Goal: Task Accomplishment & Management: Manage account settings

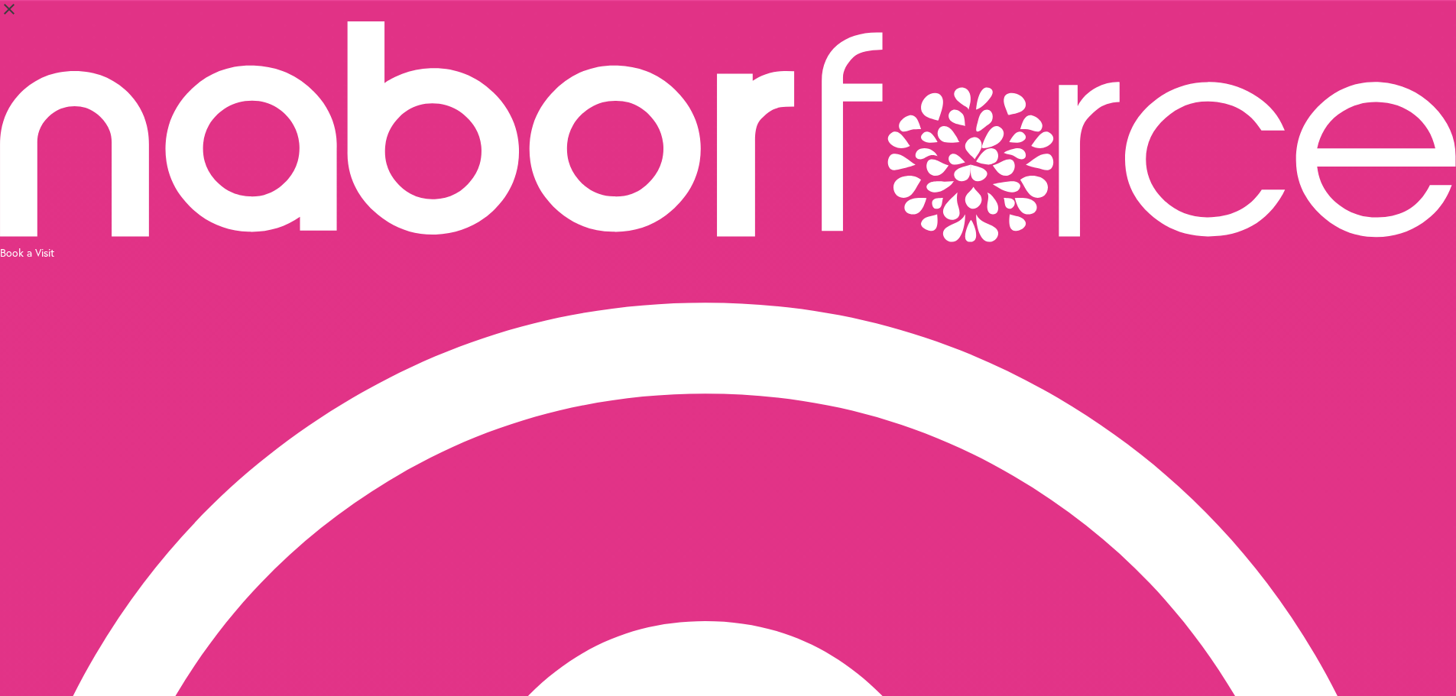
select select "*"
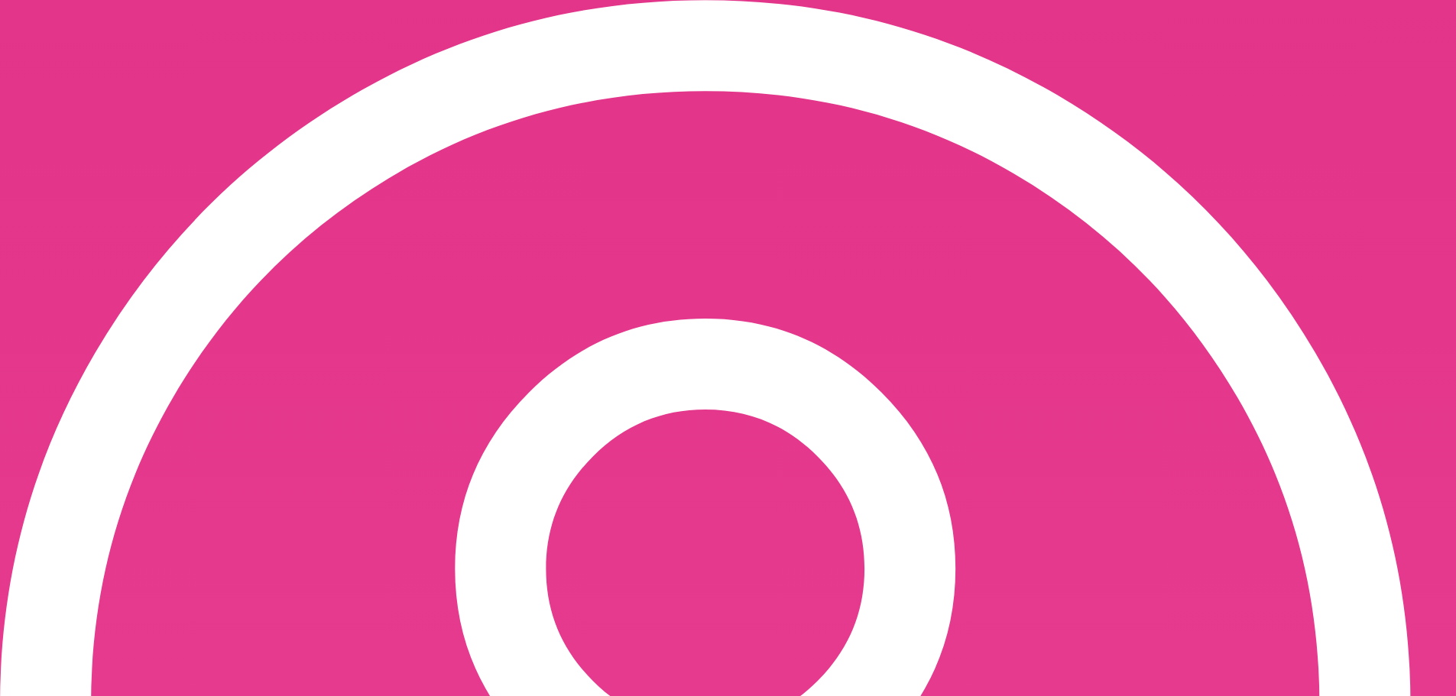
scroll to position [382, 0]
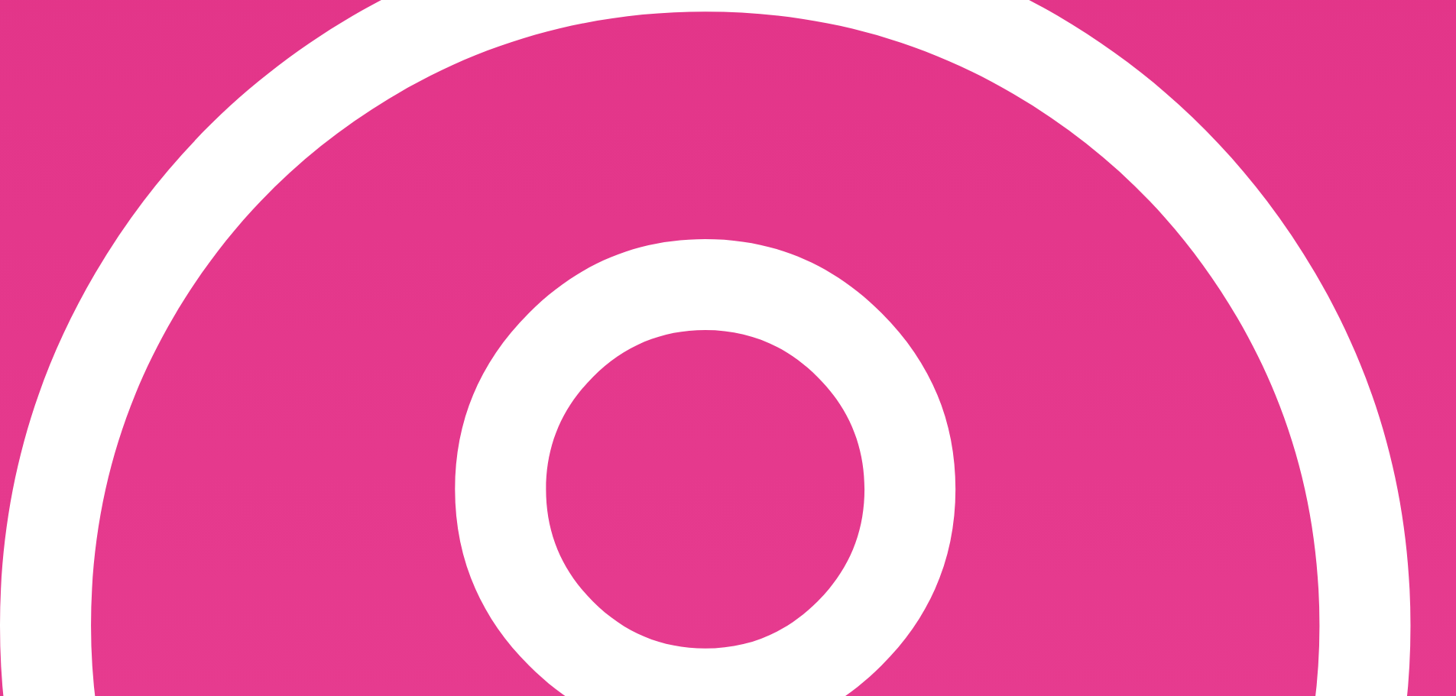
drag, startPoint x: 445, startPoint y: 557, endPoint x: 474, endPoint y: 397, distance: 162.4
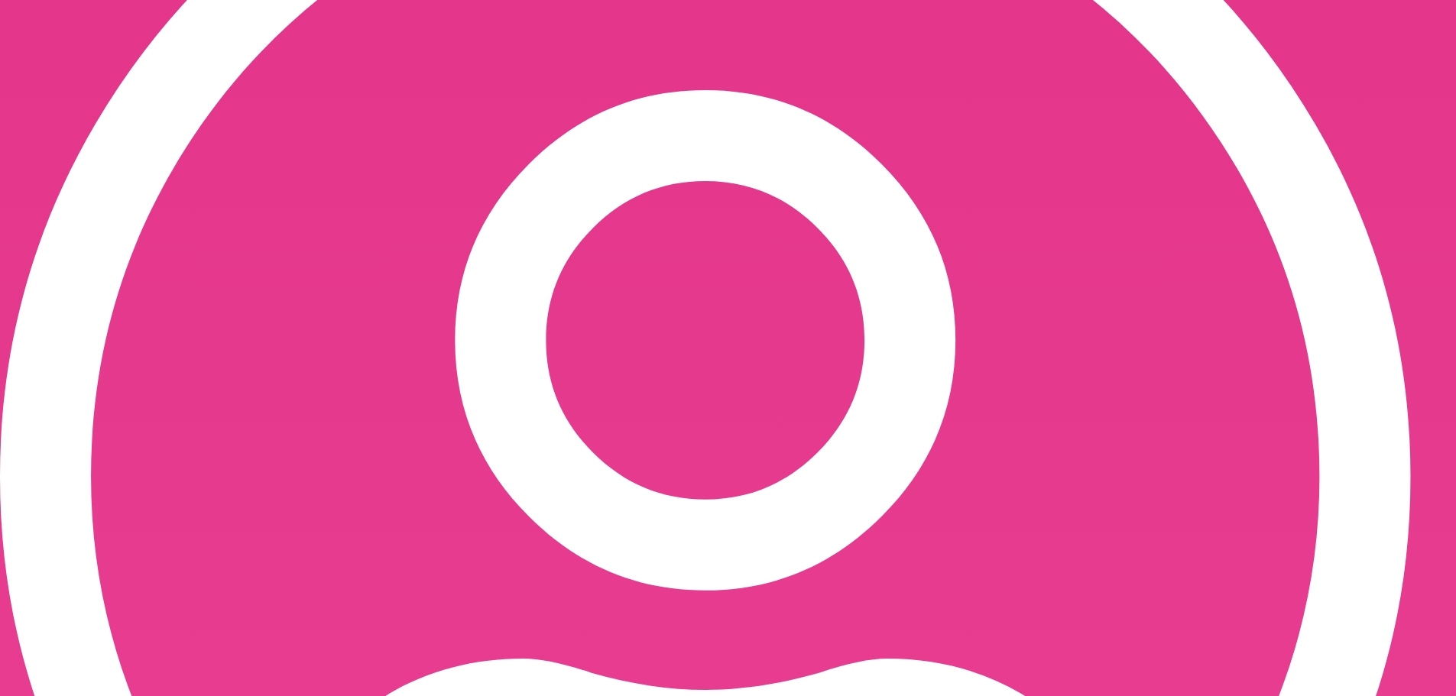
scroll to position [596, 0]
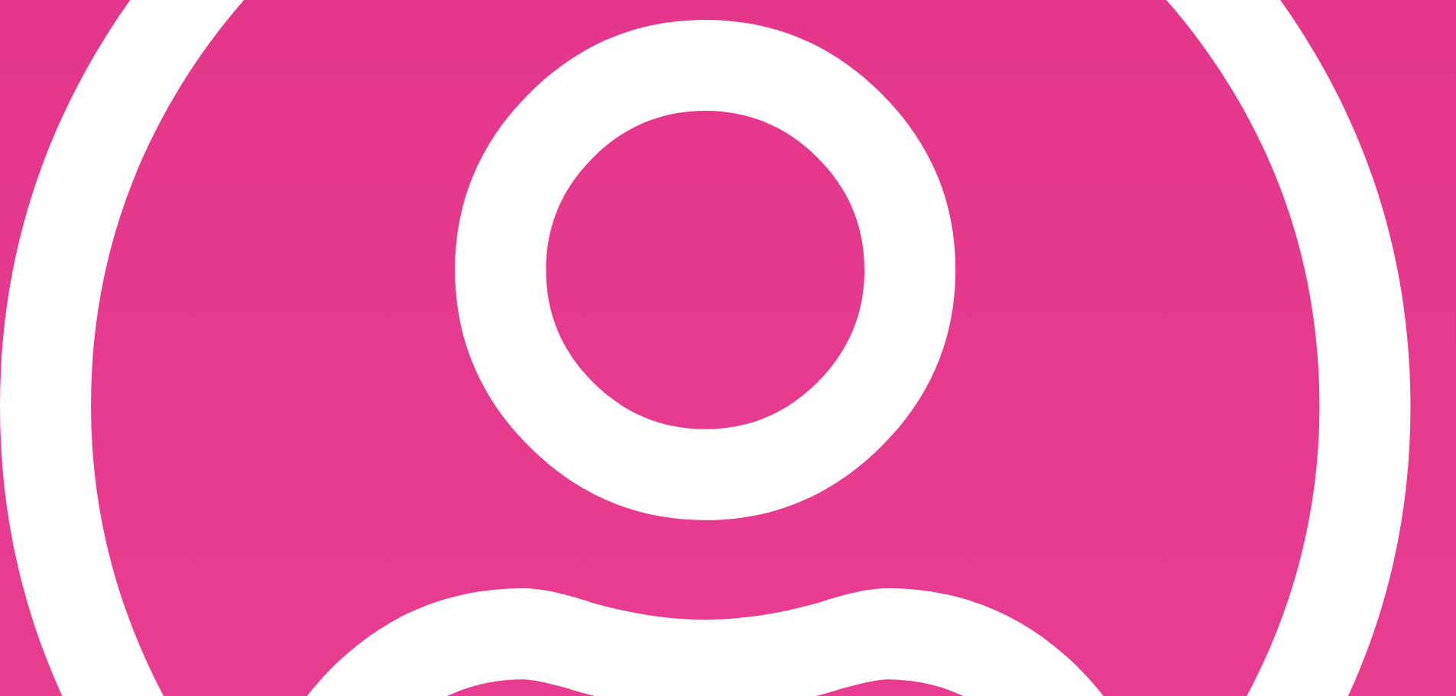
scroll to position [636, 0]
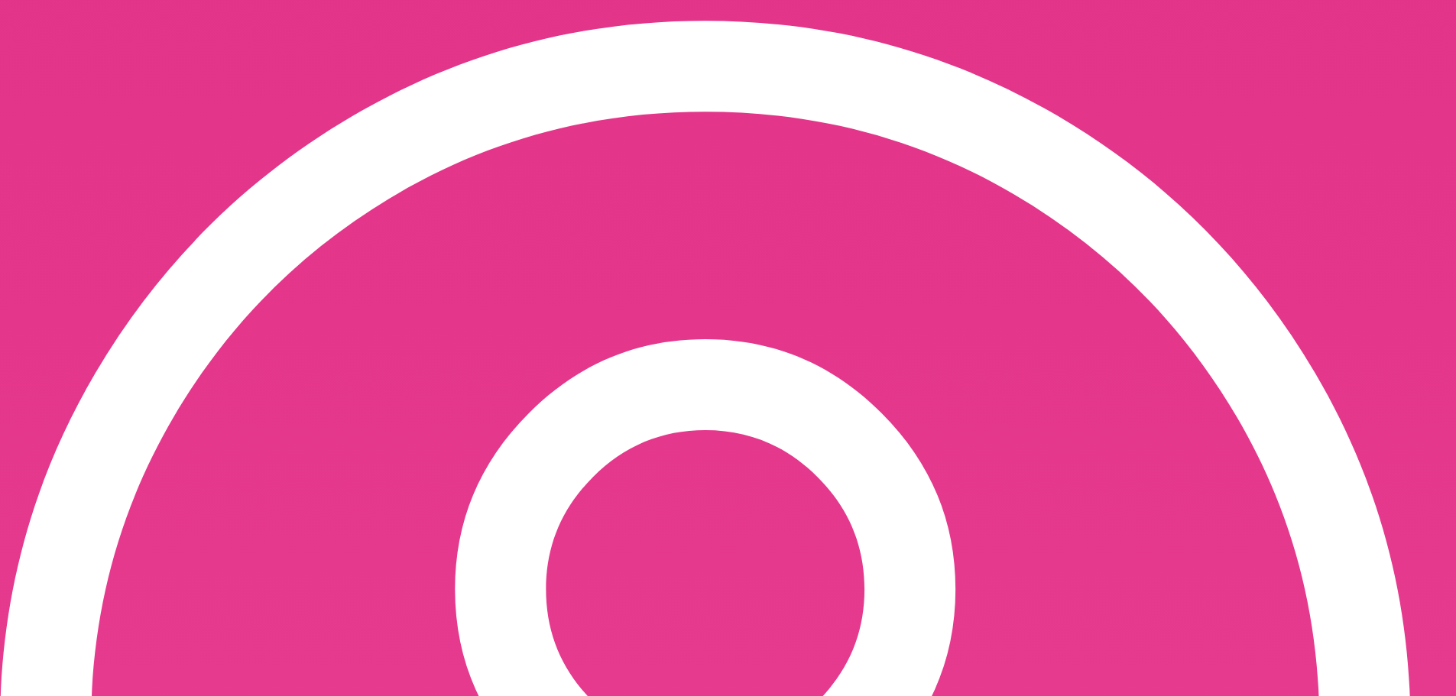
scroll to position [395, 0]
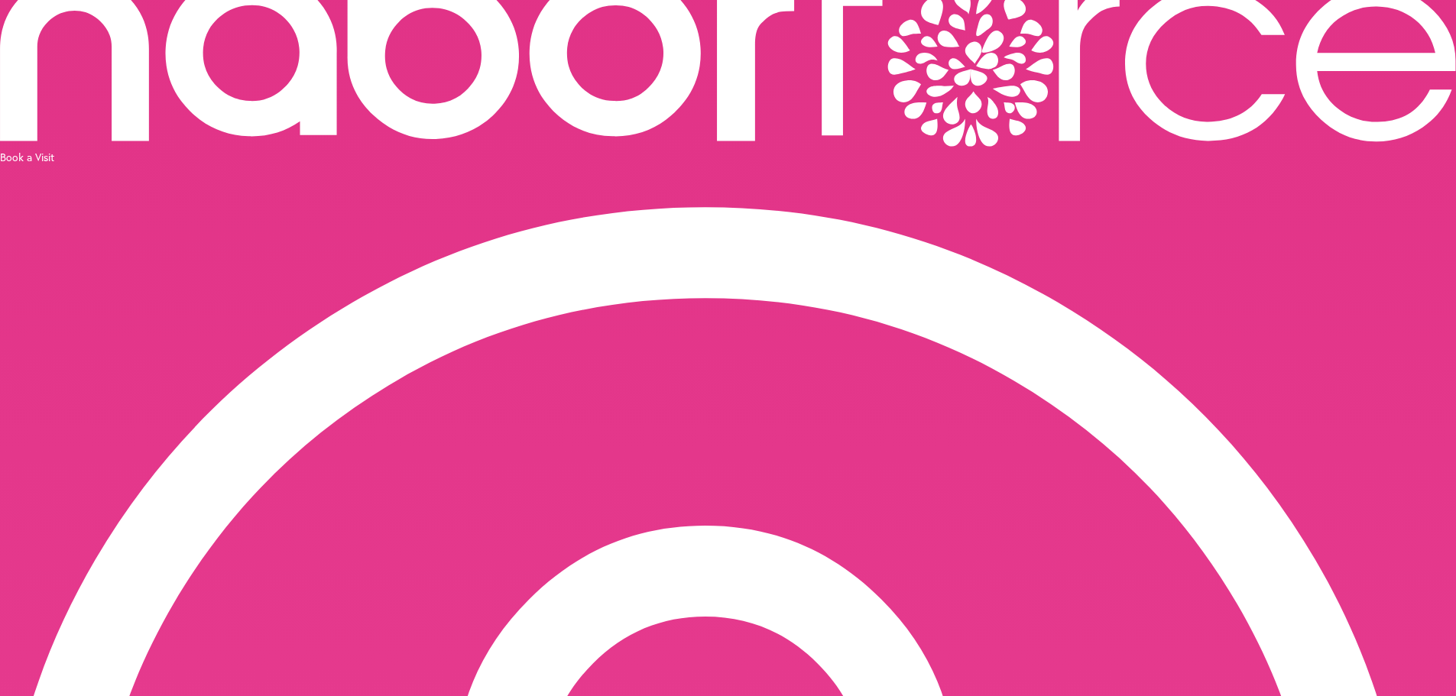
scroll to position [365, 0]
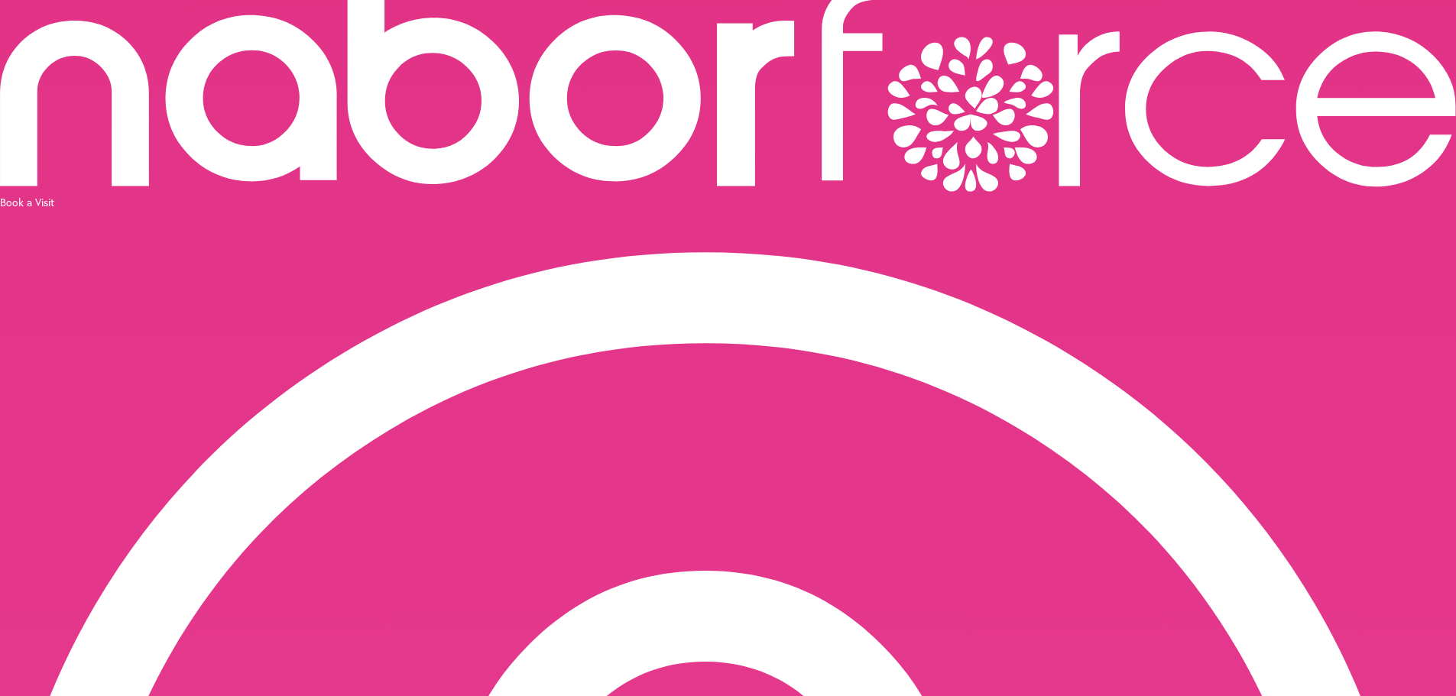
scroll to position [49, 0]
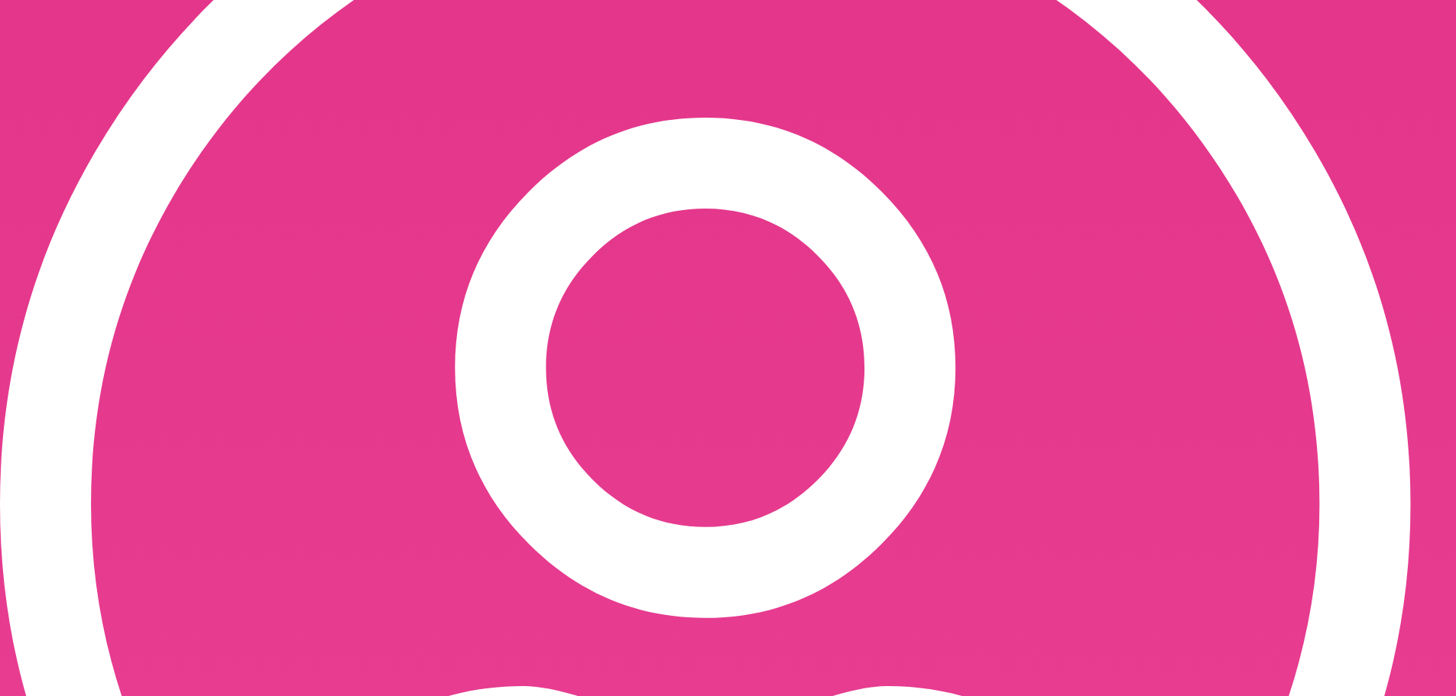
scroll to position [516, 0]
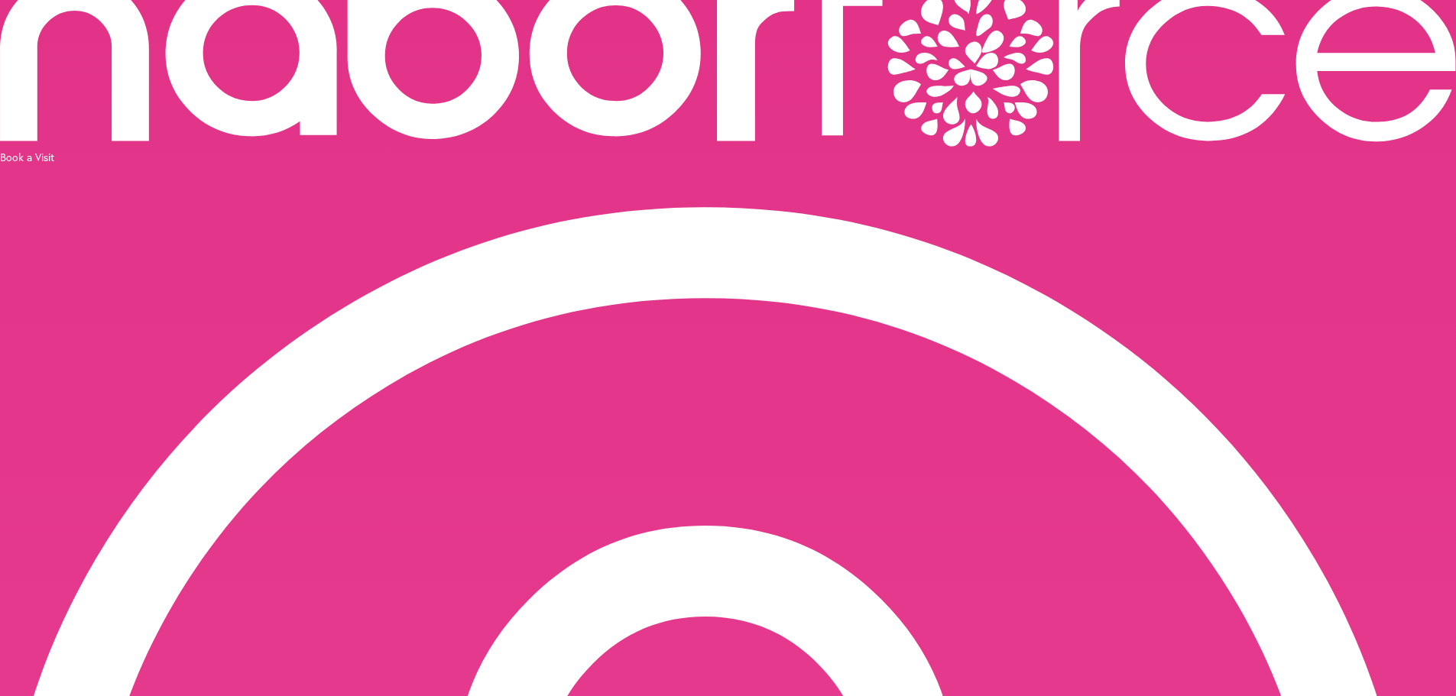
scroll to position [395, 0]
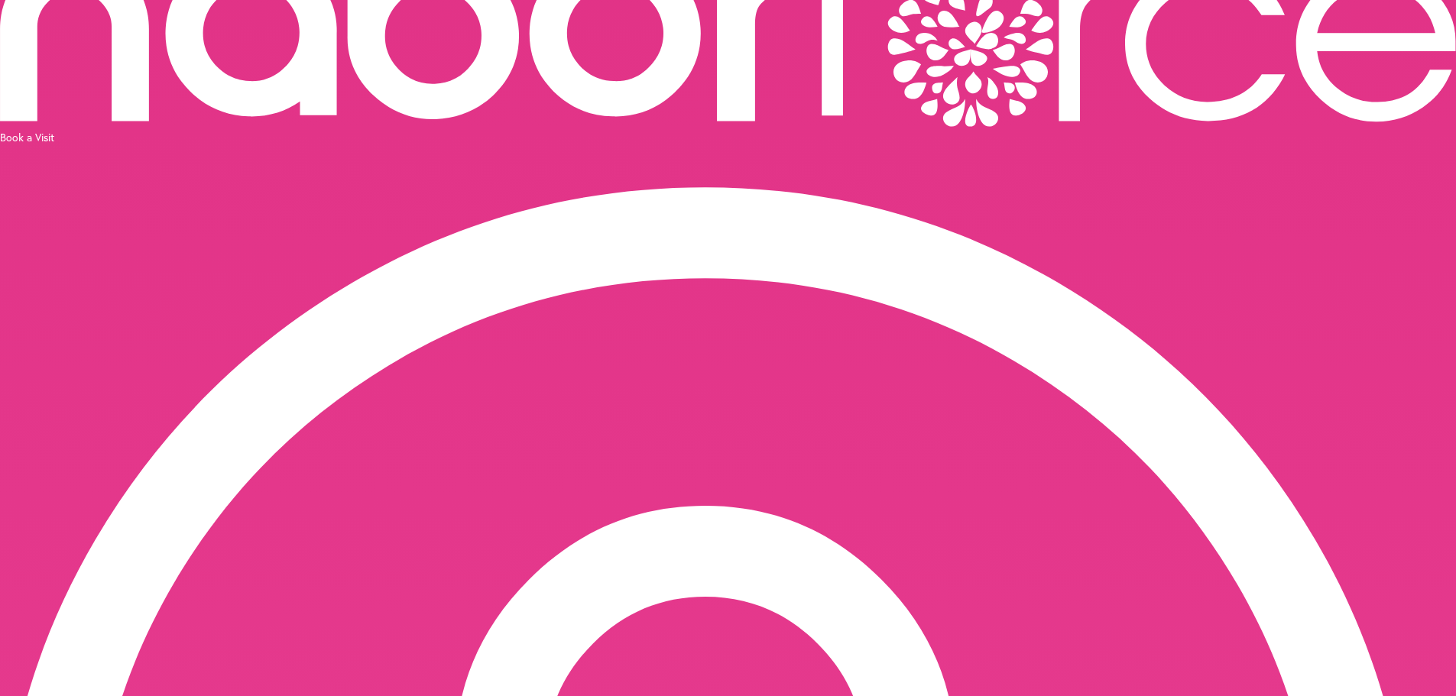
scroll to position [102, 0]
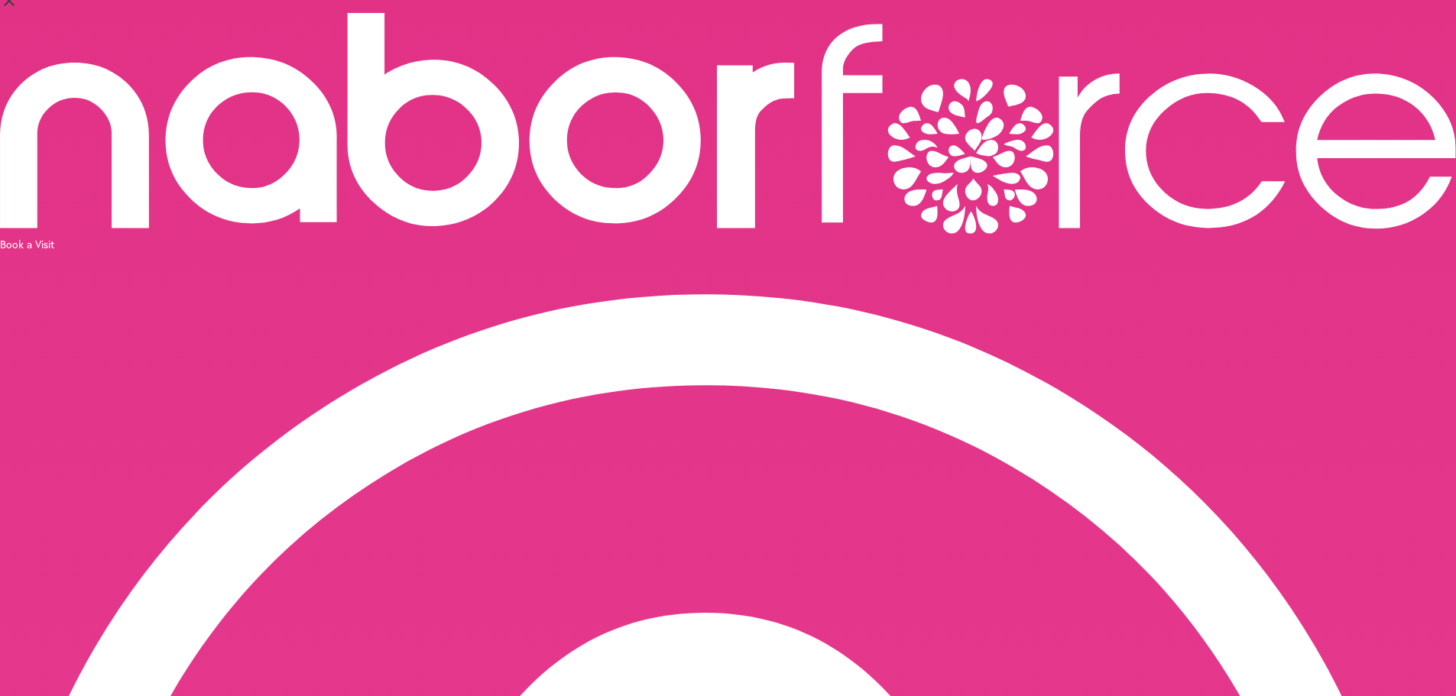
scroll to position [0, 0]
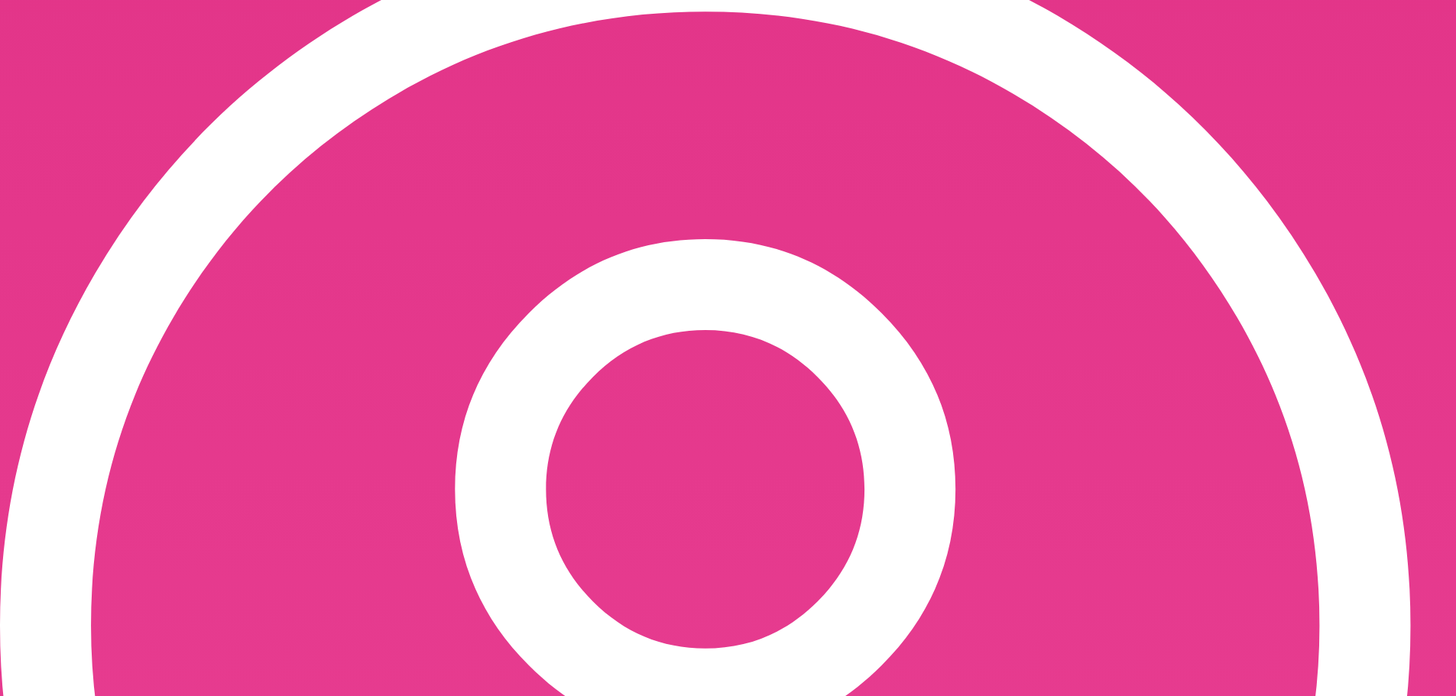
scroll to position [395, 0]
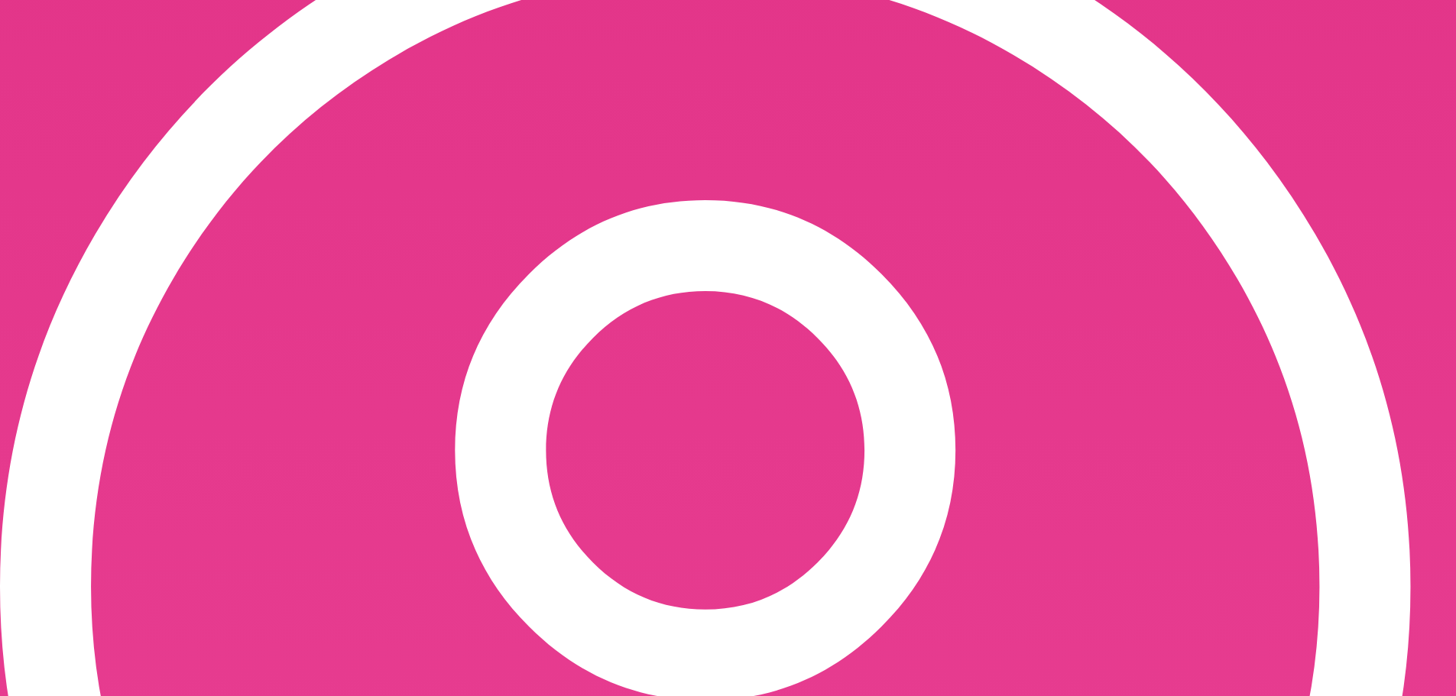
scroll to position [436, 0]
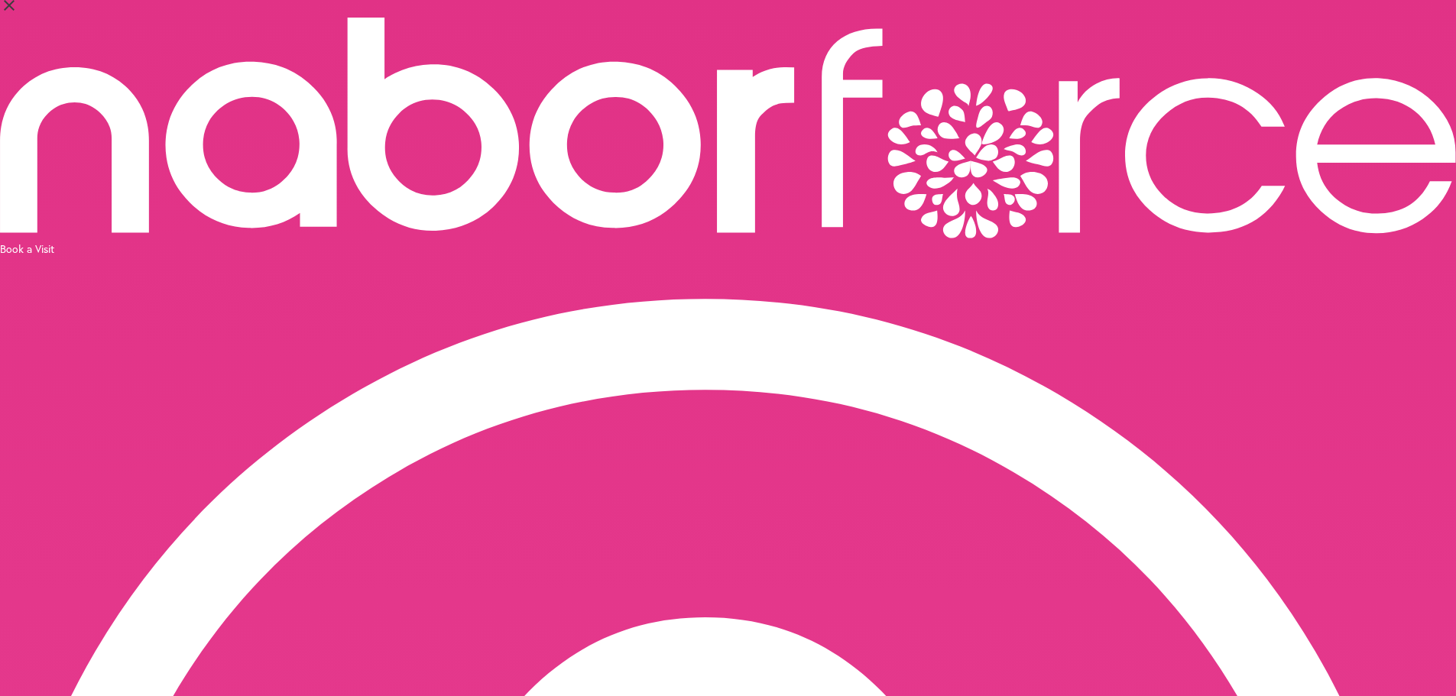
scroll to position [0, 0]
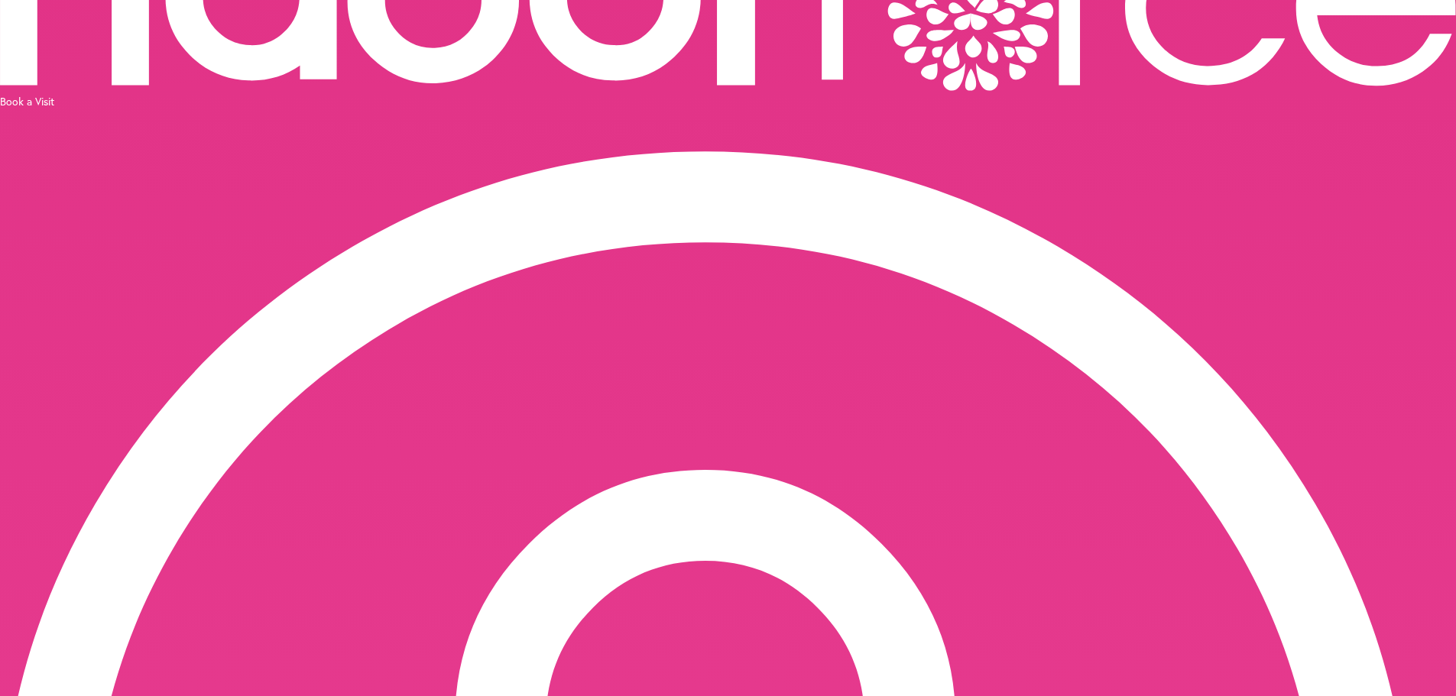
scroll to position [475, 0]
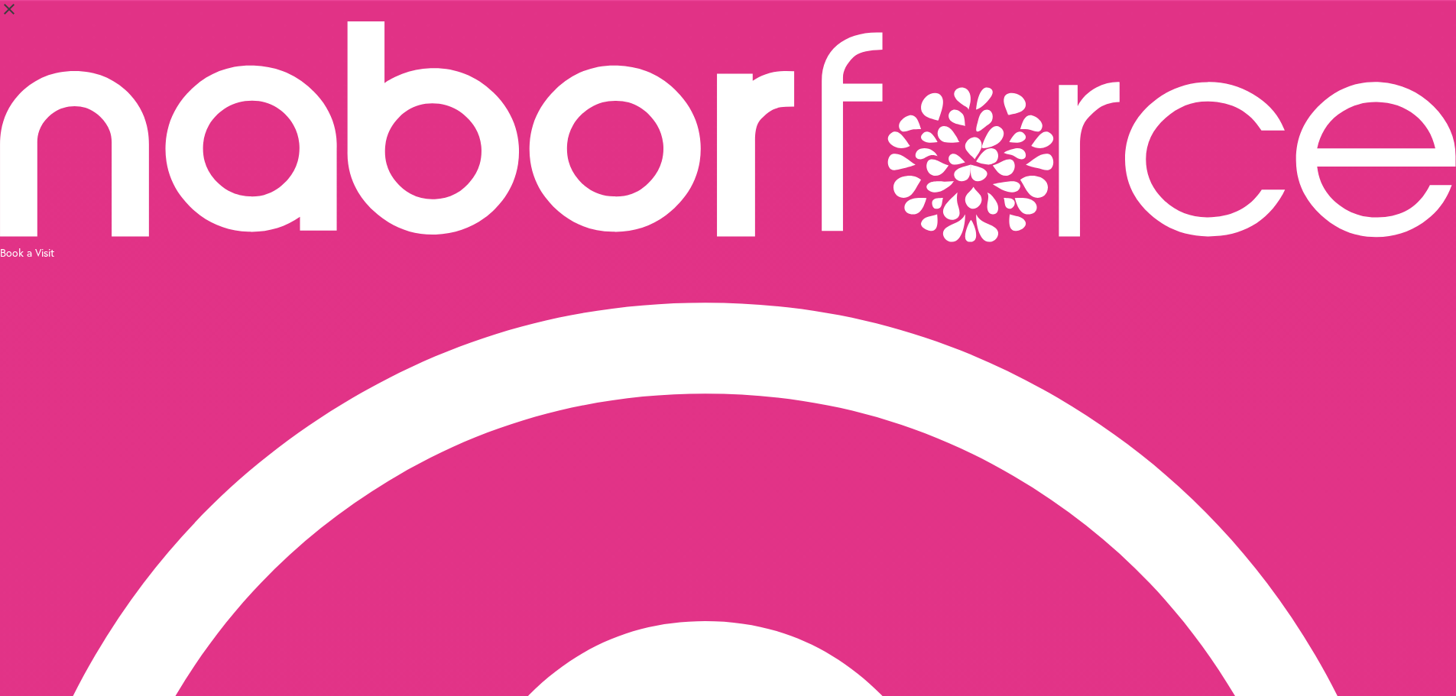
select select "*"
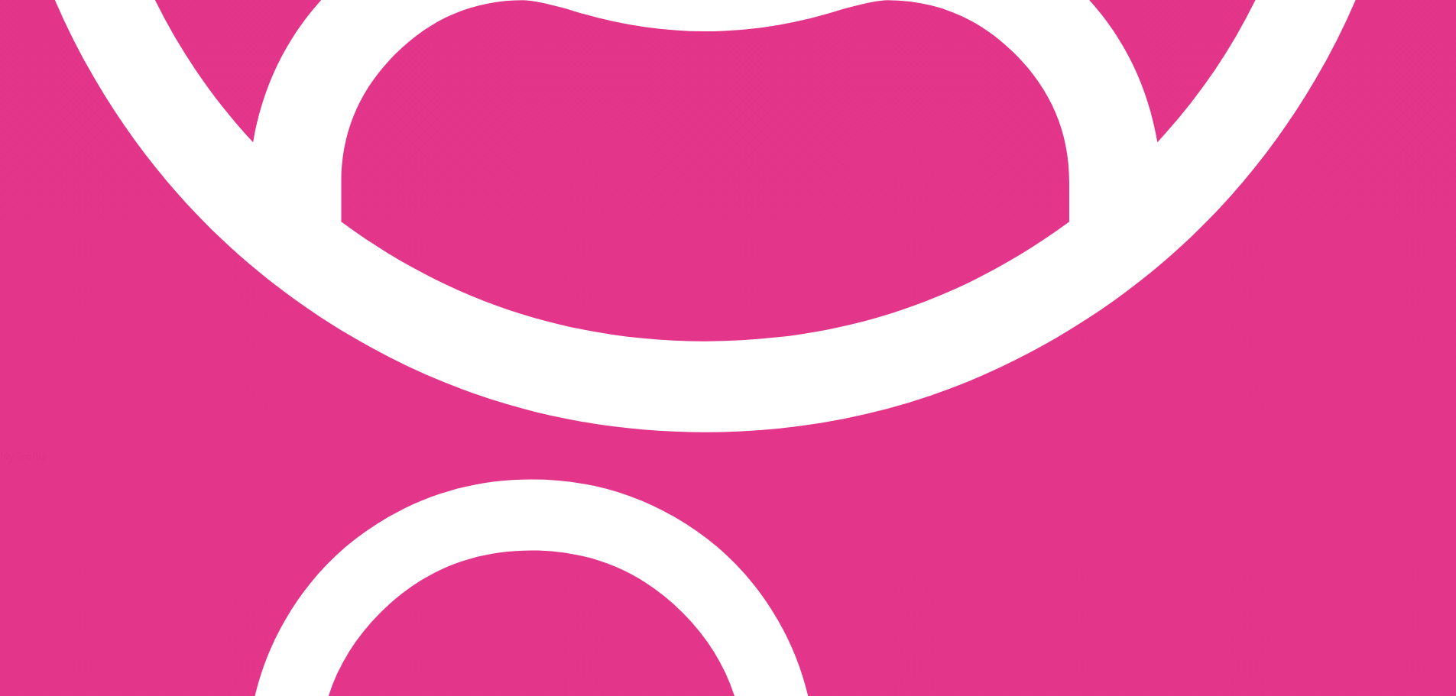
scroll to position [1293, 0]
